Goal: Navigation & Orientation: Find specific page/section

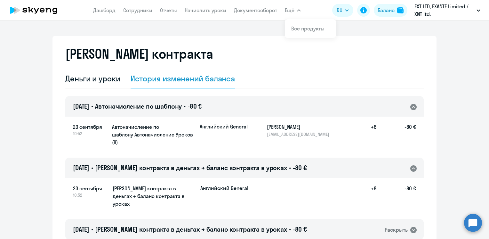
select select "english_adult_not_native_speaker"
click at [202, 104] on span "-80 €" at bounding box center [195, 106] width 14 height 8
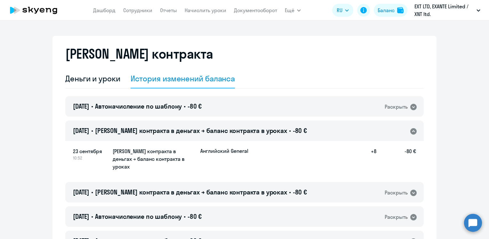
click at [220, 130] on span "[PERSON_NAME] контракта в деньгах → баланс контракта в уроках" at bounding box center [191, 131] width 192 height 8
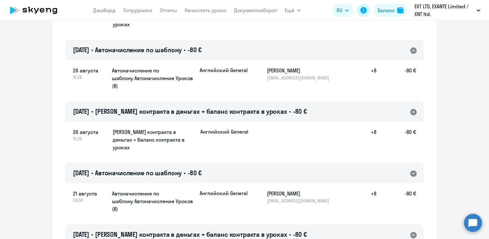
scroll to position [897, 0]
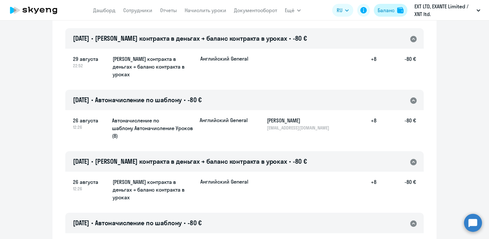
click at [388, 7] on div "Баланс" at bounding box center [386, 10] width 17 height 8
click at [140, 6] on nav "[PERSON_NAME] Отчеты Начислить уроки Документооборот" at bounding box center [185, 10] width 184 height 13
click at [140, 12] on link "Сотрудники" at bounding box center [137, 10] width 29 height 6
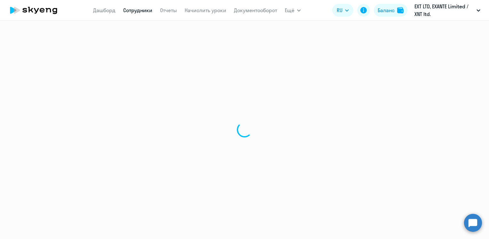
select select "30"
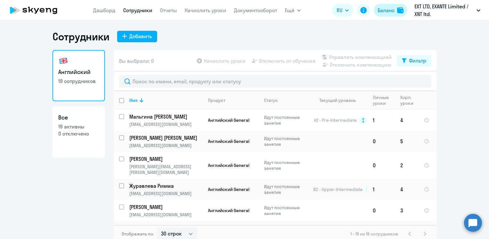
click at [392, 10] on div "Баланс" at bounding box center [386, 10] width 17 height 8
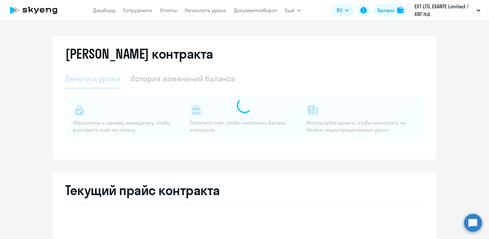
select select "english_adult_not_native_speaker"
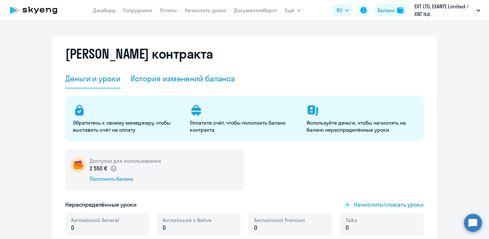
click at [147, 83] on div "История изменений баланса" at bounding box center [183, 78] width 105 height 10
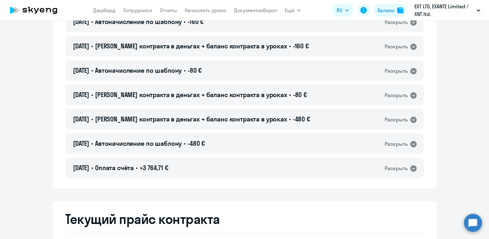
scroll to position [3427, 0]
